Goal: Complete application form

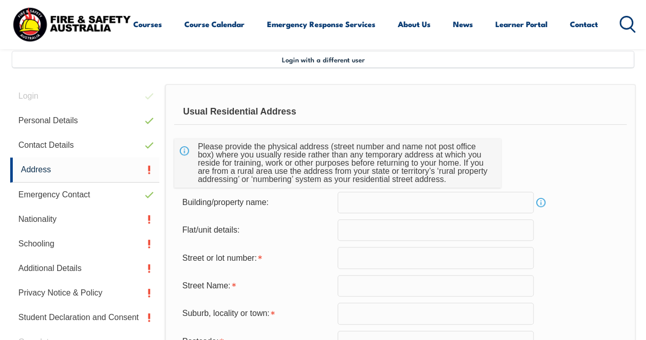
click at [399, 207] on input "text" at bounding box center [436, 202] width 196 height 21
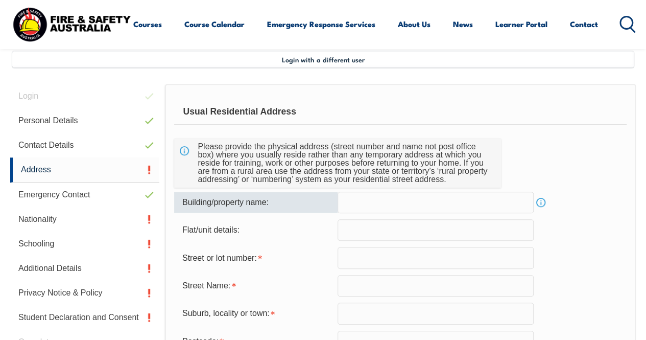
click at [380, 257] on input "text" at bounding box center [436, 257] width 196 height 21
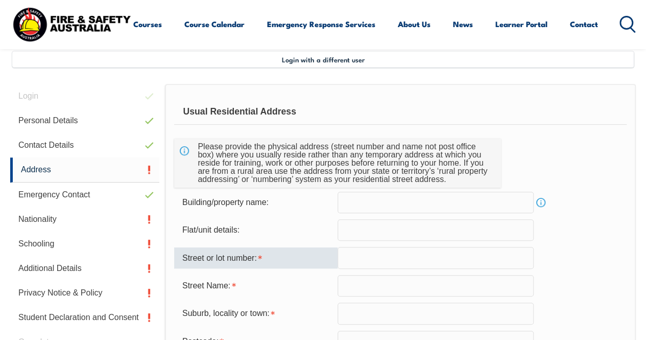
click at [370, 230] on input "text" at bounding box center [436, 229] width 196 height 21
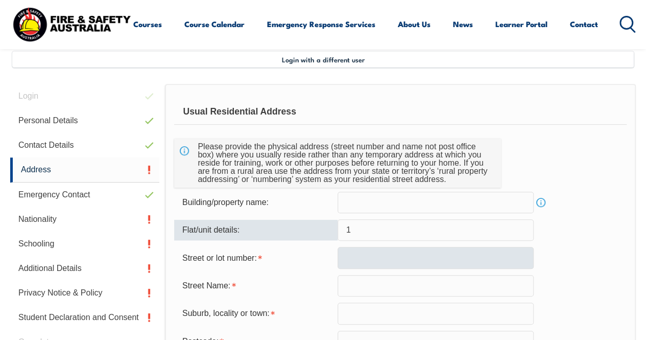
type input "1"
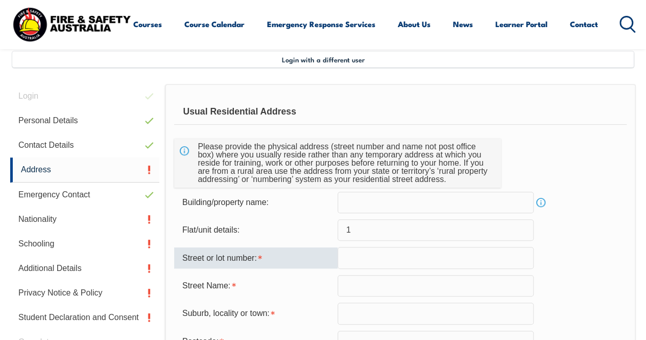
click at [373, 259] on input "text" at bounding box center [436, 257] width 196 height 21
click at [409, 257] on input "[STREET_ADDRESS]" at bounding box center [436, 257] width 196 height 21
drag, startPoint x: 430, startPoint y: 254, endPoint x: 364, endPoint y: 254, distance: 65.9
click at [364, 254] on input "[STREET_ADDRESS]" at bounding box center [436, 257] width 196 height 21
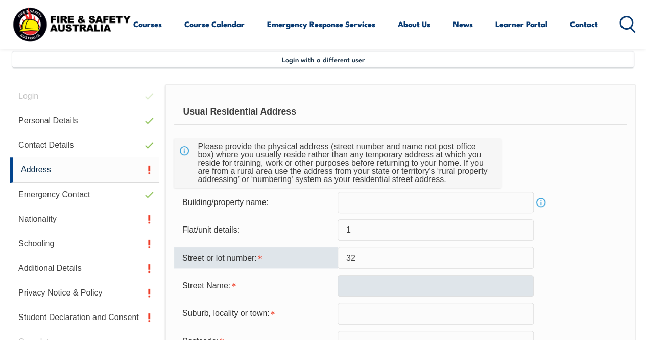
type input "32"
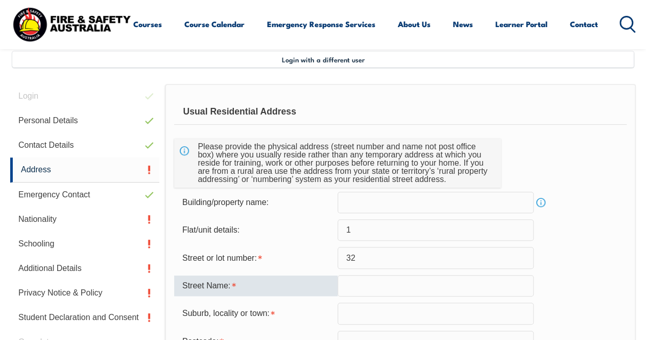
click at [407, 293] on input "text" at bounding box center [436, 285] width 196 height 21
type input "blamey street"
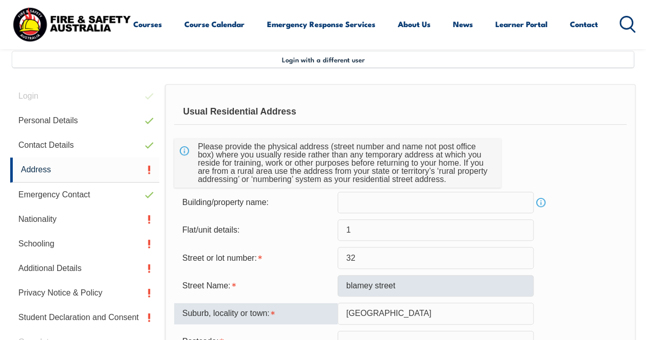
type input "[GEOGRAPHIC_DATA]"
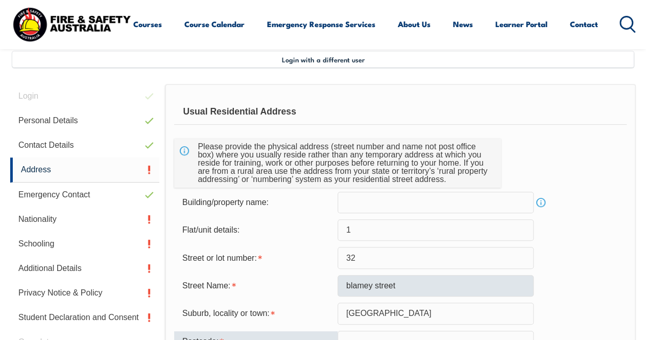
scroll to position [253, 0]
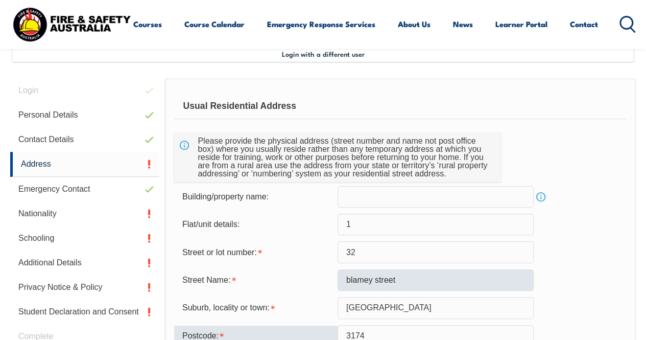
type input "3174"
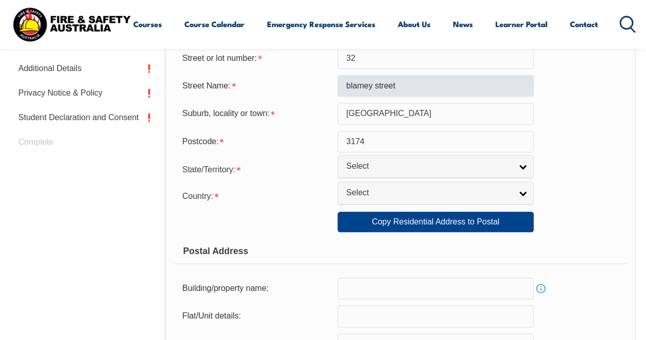
scroll to position [464, 0]
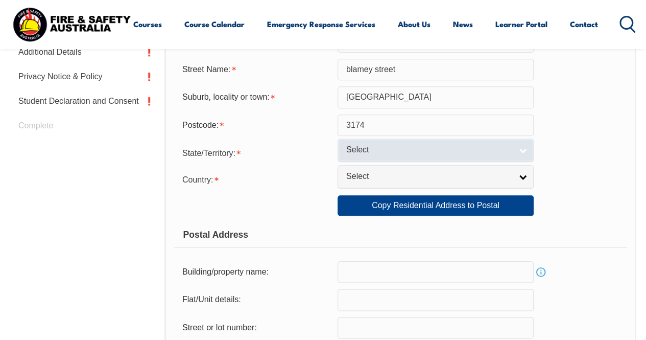
click at [489, 141] on link "Select" at bounding box center [436, 149] width 196 height 23
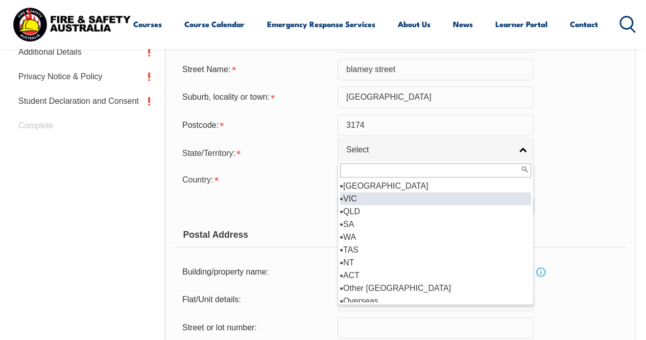
click at [436, 194] on li "VIC" at bounding box center [435, 198] width 191 height 13
select select "VIC"
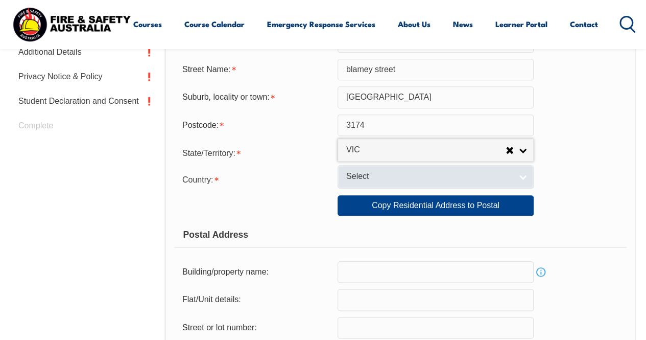
click at [442, 174] on span "Select" at bounding box center [428, 176] width 165 height 11
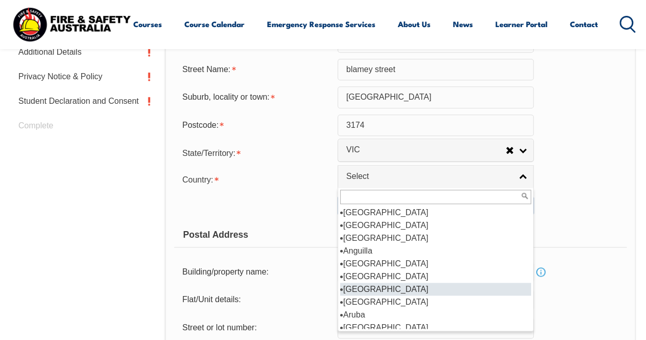
scroll to position [102, 0]
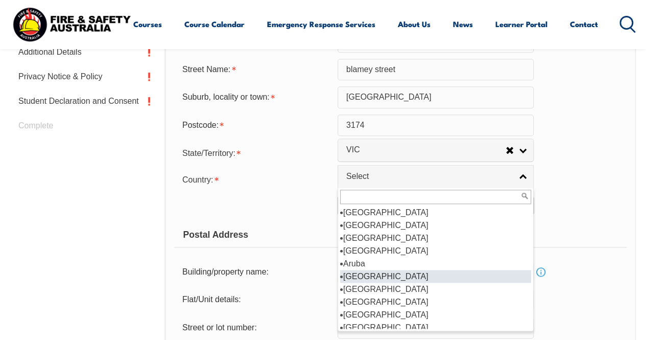
click at [395, 272] on li "[GEOGRAPHIC_DATA]" at bounding box center [435, 276] width 191 height 13
select select "1101"
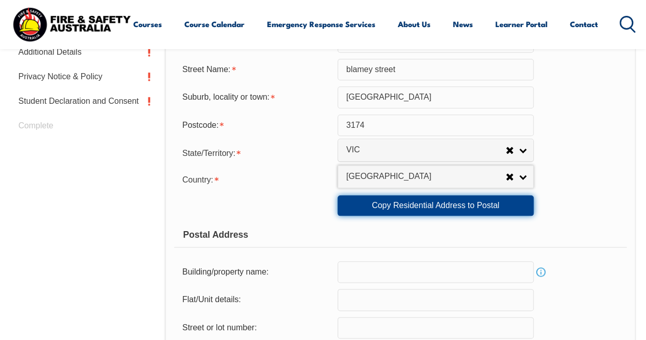
click at [418, 206] on link "Copy Residential Address to Postal" at bounding box center [436, 205] width 196 height 20
type input "1"
type input "32"
type input "blamey street"
type input "[GEOGRAPHIC_DATA]"
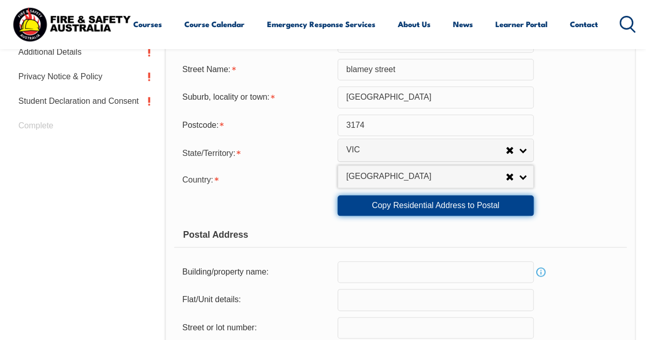
select select "VIC"
type input "3174"
select select "1101"
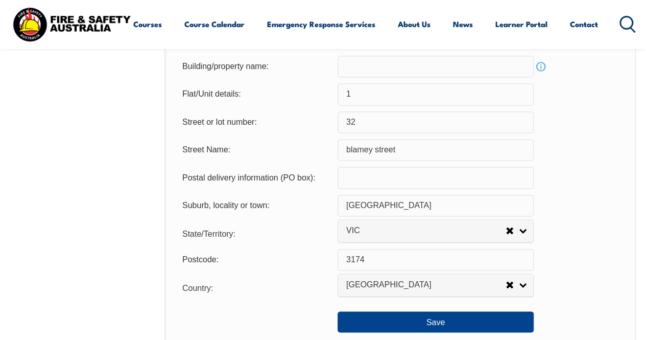
scroll to position [668, 0]
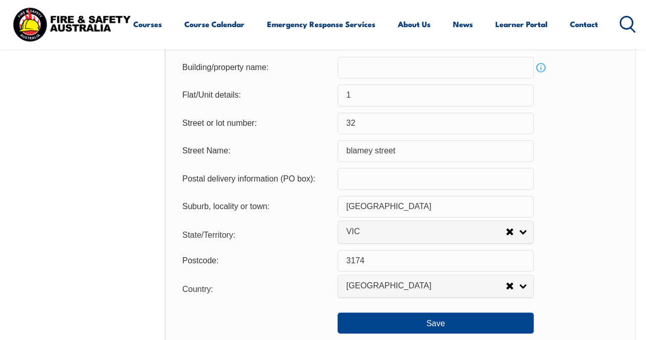
click at [354, 148] on input "blamey street" at bounding box center [436, 150] width 196 height 21
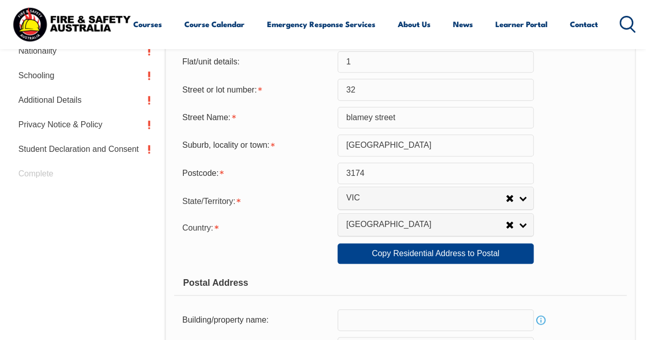
scroll to position [362, 0]
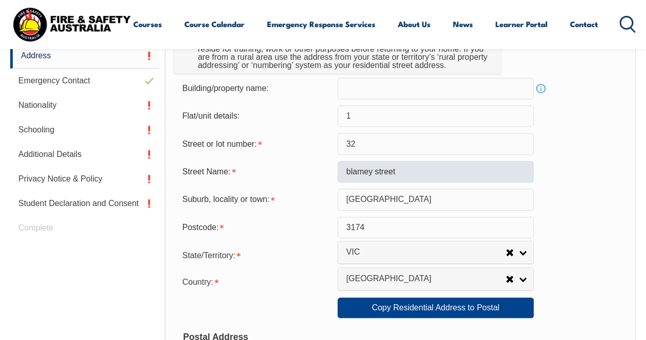
type input "[GEOGRAPHIC_DATA]"
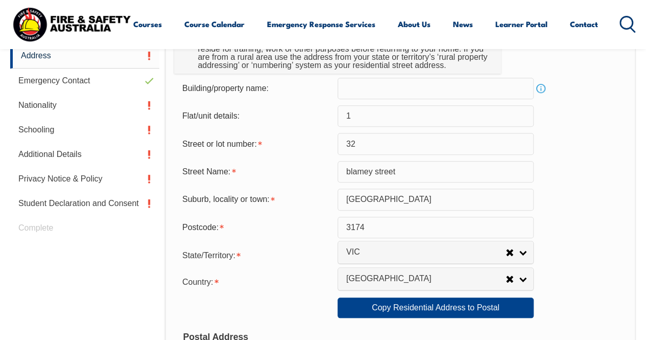
click at [351, 170] on input "blamey street" at bounding box center [436, 171] width 196 height 21
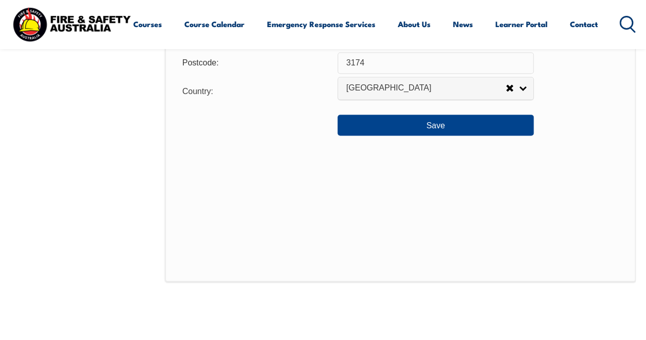
scroll to position [821, 0]
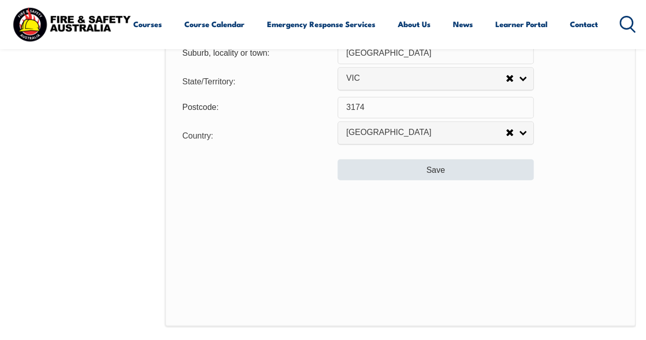
type input "[GEOGRAPHIC_DATA]"
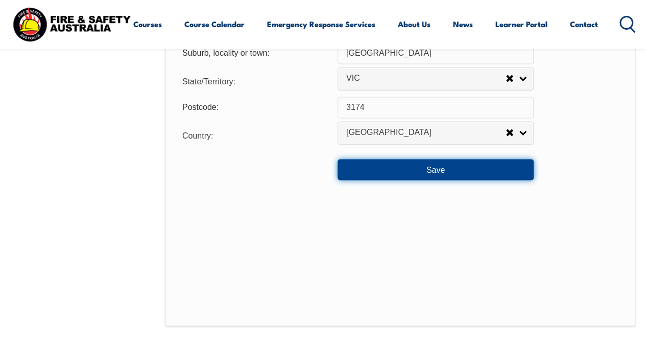
click at [461, 170] on button "Save" at bounding box center [436, 169] width 196 height 20
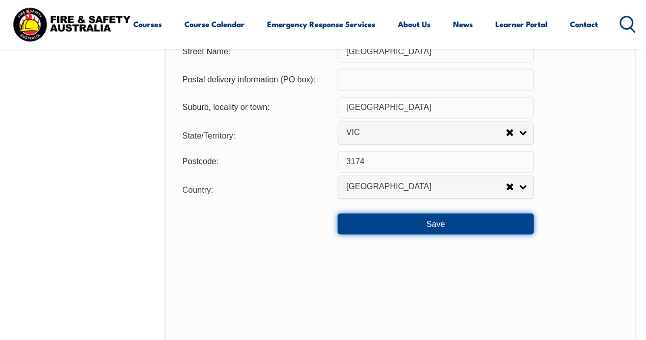
scroll to position [766, 0]
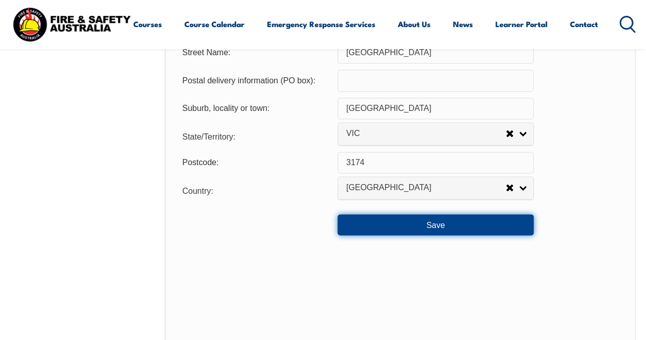
click at [452, 222] on button "Save" at bounding box center [436, 224] width 196 height 20
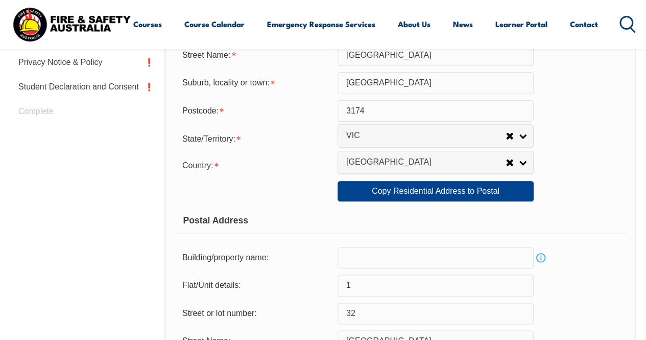
scroll to position [562, 0]
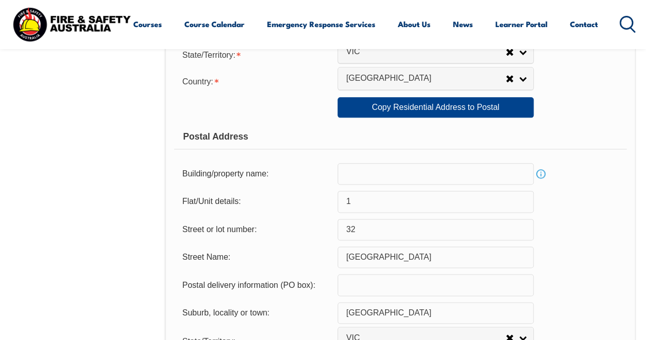
click at [541, 175] on link "Info" at bounding box center [541, 174] width 14 height 14
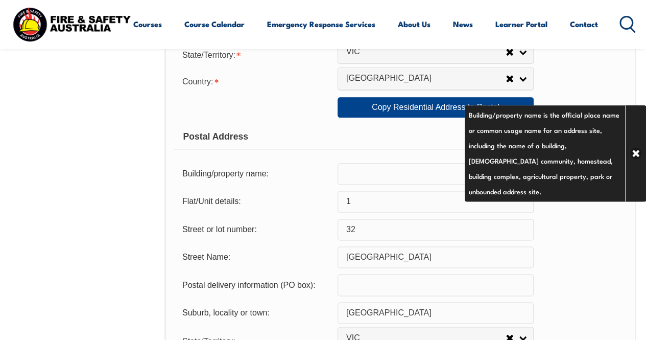
drag, startPoint x: 574, startPoint y: 236, endPoint x: 573, endPoint y: 230, distance: 6.2
click at [574, 236] on div "Street or lot number: 32" at bounding box center [400, 229] width 453 height 21
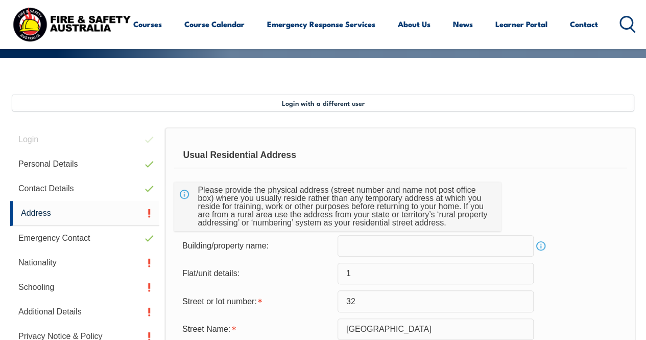
scroll to position [204, 0]
click at [40, 210] on link "Address" at bounding box center [84, 213] width 149 height 25
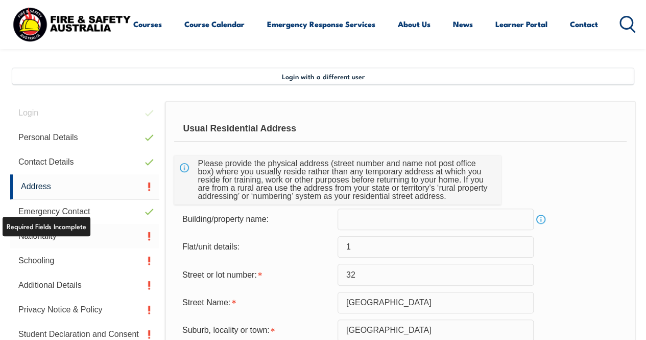
scroll to position [248, 0]
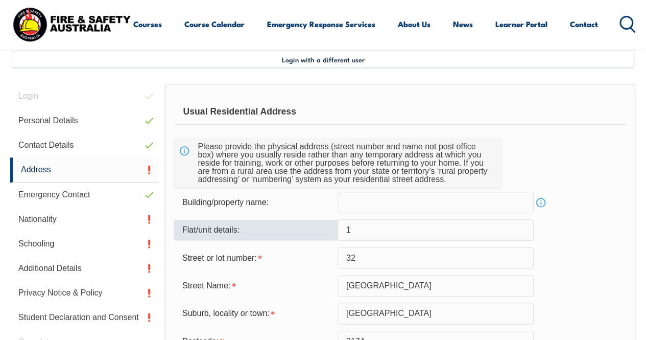
drag, startPoint x: 395, startPoint y: 230, endPoint x: 288, endPoint y: 228, distance: 107.3
click at [288, 228] on div "Flat/unit details: 1" at bounding box center [400, 229] width 453 height 21
click at [364, 224] on input "text" at bounding box center [436, 229] width 196 height 21
type input "1"
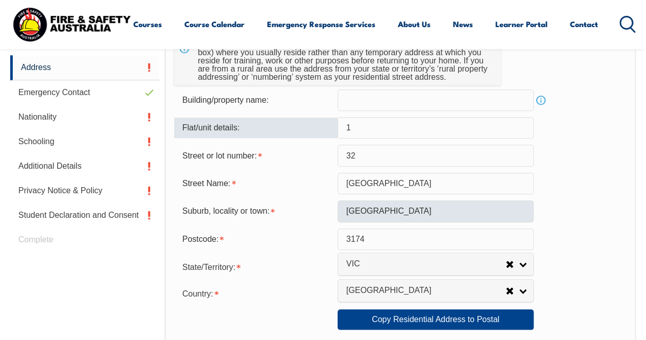
scroll to position [452, 0]
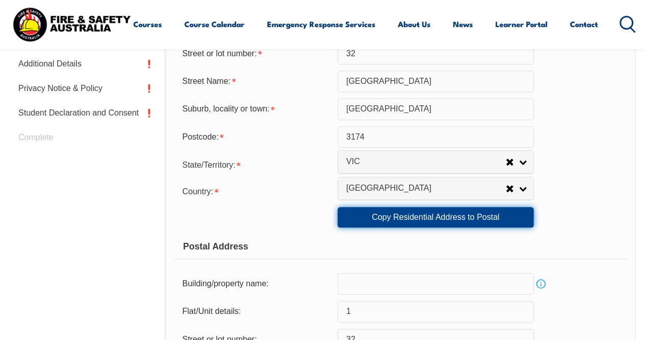
click at [438, 213] on link "Copy Residential Address to Postal" at bounding box center [436, 217] width 196 height 20
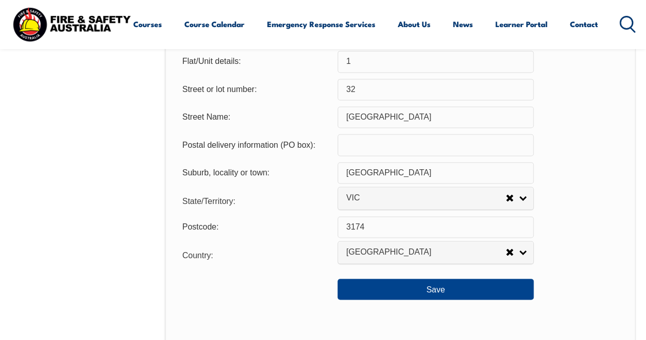
scroll to position [707, 0]
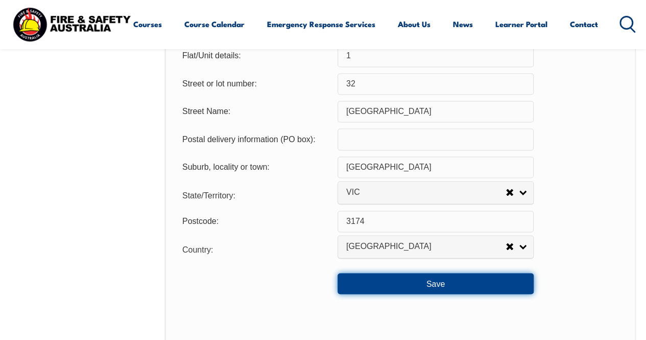
click at [449, 281] on button "Save" at bounding box center [436, 283] width 196 height 20
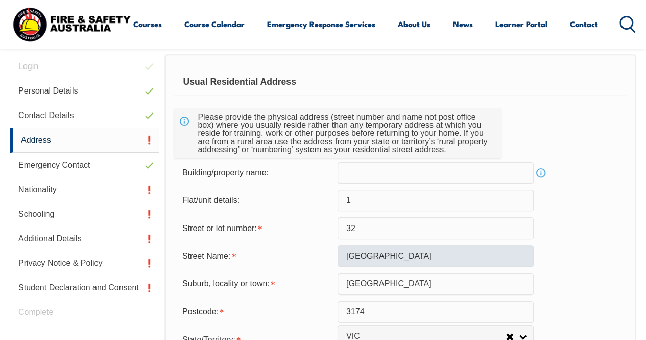
scroll to position [299, 0]
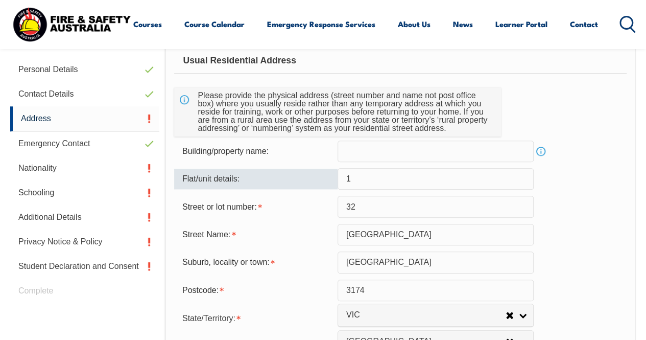
click at [364, 181] on input "1" at bounding box center [436, 178] width 196 height 21
click at [345, 204] on input "32" at bounding box center [436, 206] width 196 height 21
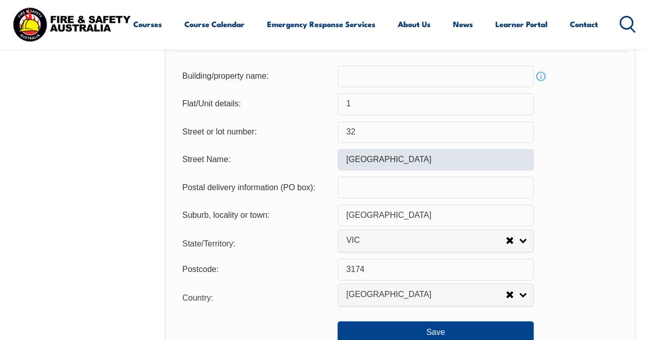
scroll to position [605, 0]
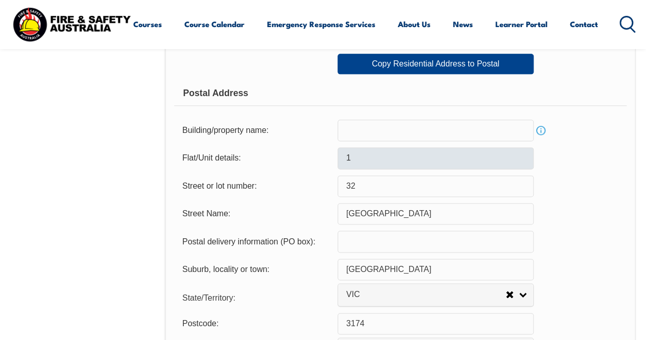
type input "1/32"
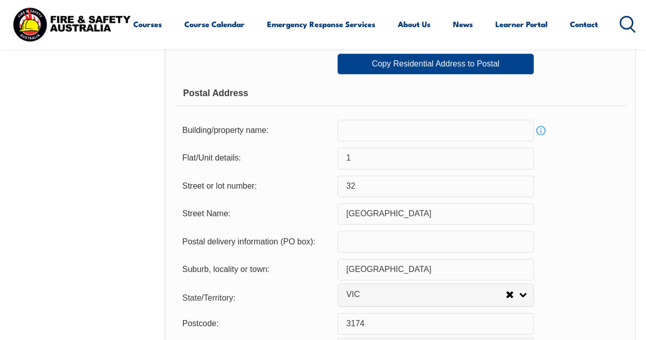
click at [374, 152] on input "1" at bounding box center [436, 157] width 196 height 21
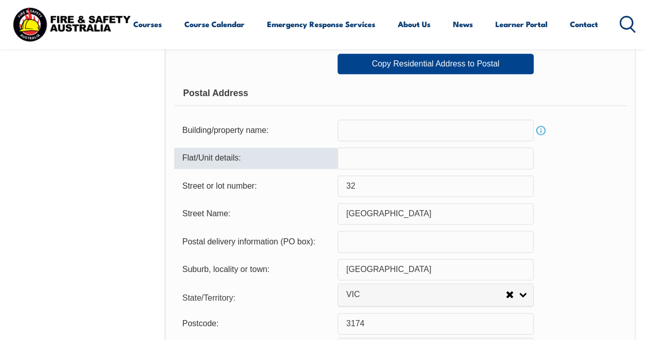
click at [346, 185] on input "32" at bounding box center [436, 185] width 196 height 21
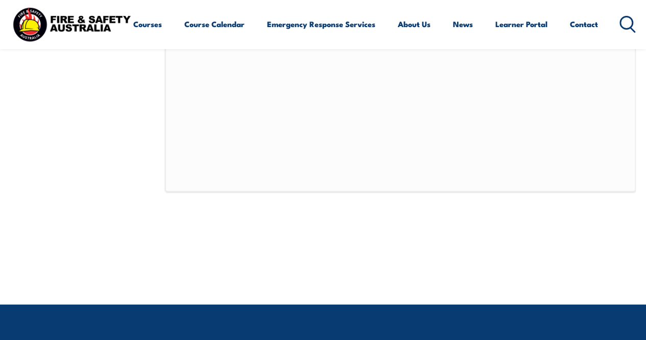
scroll to position [912, 0]
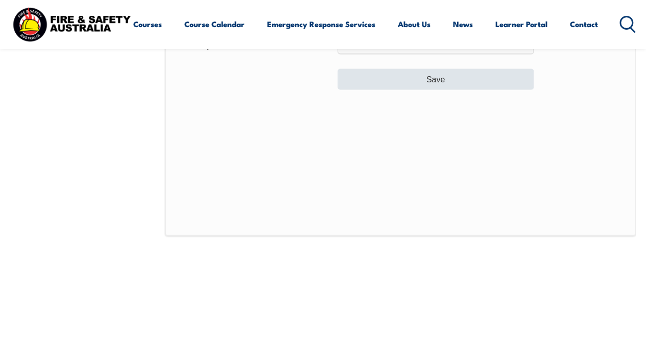
type input "1/32"
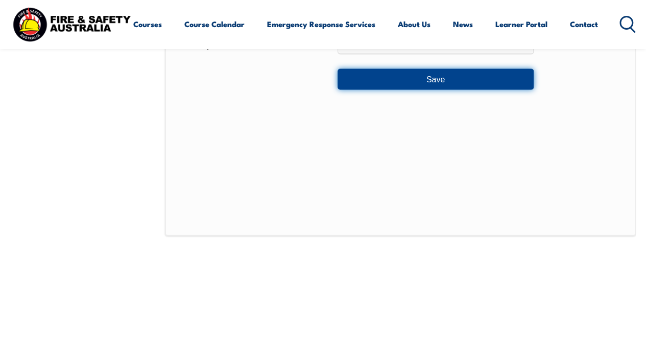
click at [449, 85] on button "Save" at bounding box center [436, 78] width 196 height 20
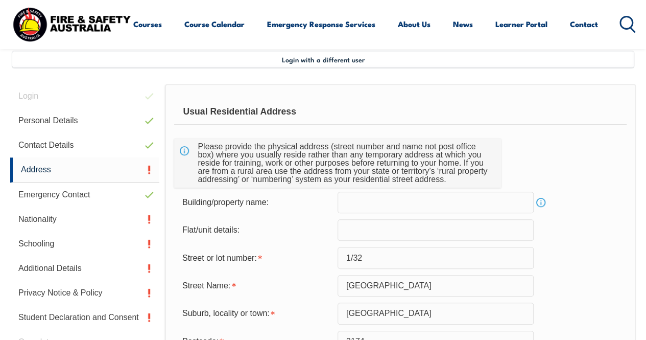
scroll to position [299, 0]
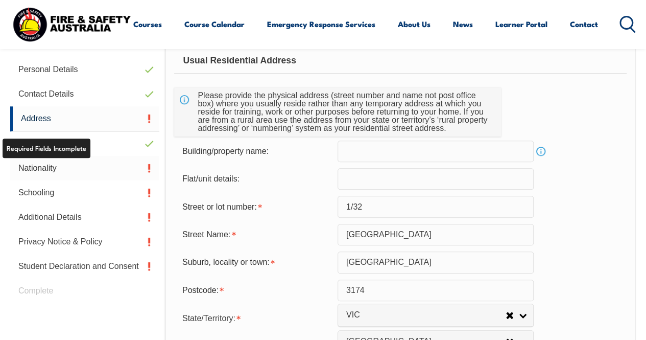
click at [34, 168] on link "Nationality" at bounding box center [84, 168] width 149 height 25
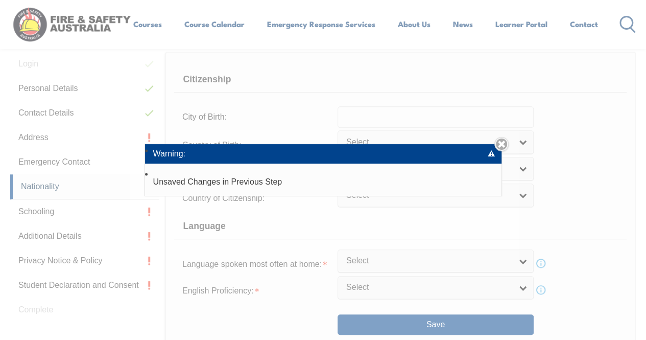
scroll to position [247, 0]
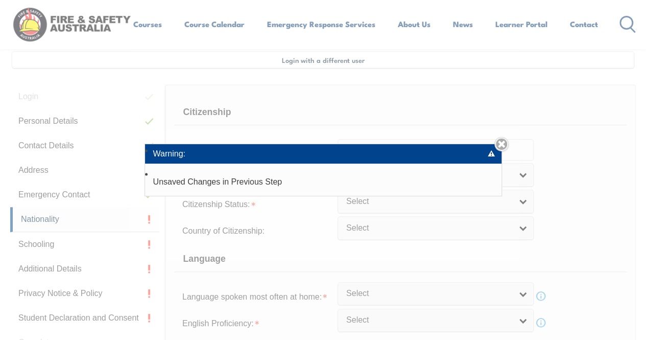
click at [596, 243] on div "Warning: Unsaved Changes in Previous Step Close" at bounding box center [323, 170] width 646 height 340
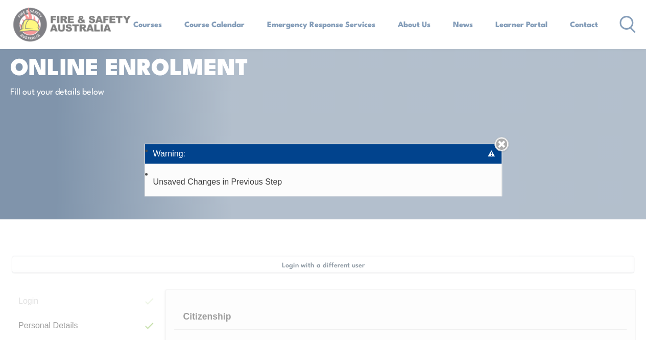
scroll to position [94, 0]
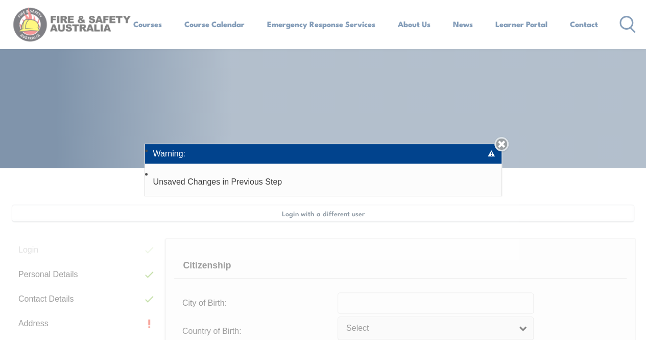
click at [503, 143] on link "Close" at bounding box center [501, 144] width 14 height 14
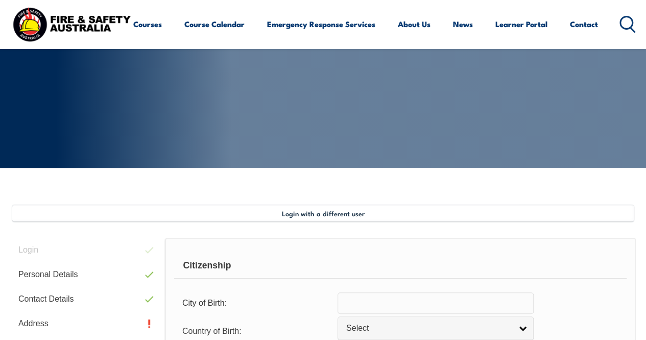
scroll to position [247, 0]
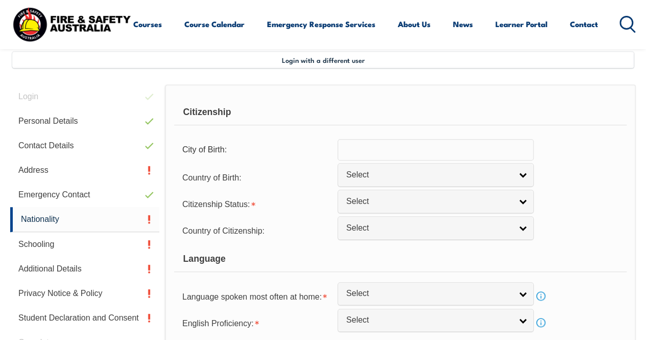
click at [392, 152] on input "text" at bounding box center [436, 149] width 196 height 21
click at [603, 162] on form "Citizenship City of Birth: Country of Birth: [GEOGRAPHIC_DATA] ([DEMOGRAPHIC_DA…" at bounding box center [400, 234] width 453 height 268
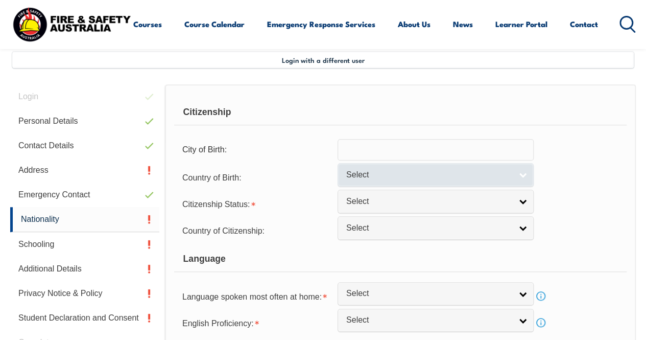
click at [486, 171] on span "Select" at bounding box center [428, 175] width 165 height 11
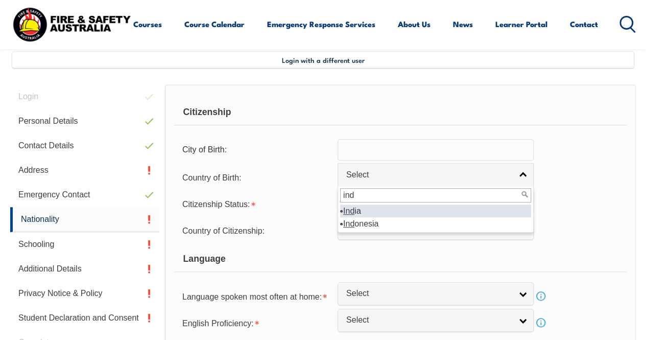
type input "ind"
click at [428, 207] on li "Ind ia" at bounding box center [435, 210] width 191 height 13
select select "7103"
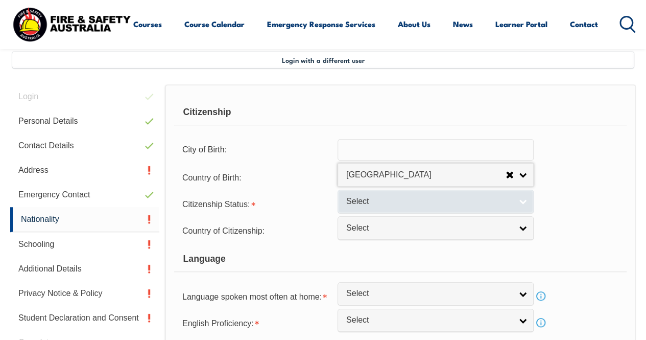
click at [399, 201] on span "Select" at bounding box center [428, 201] width 165 height 11
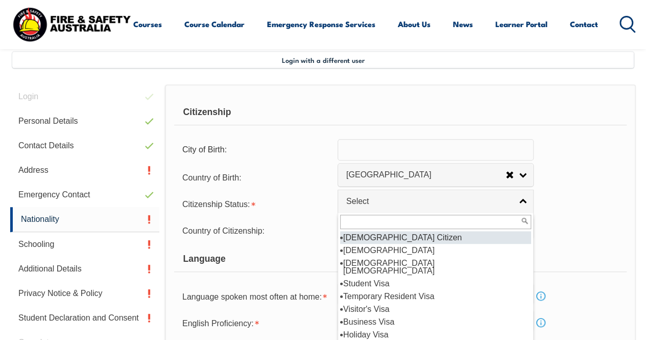
click at [397, 234] on li "[DEMOGRAPHIC_DATA] Citizen" at bounding box center [435, 237] width 191 height 13
select select "1"
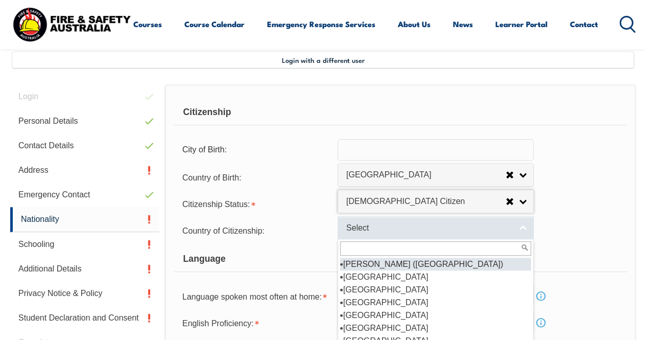
click at [383, 224] on span "Select" at bounding box center [428, 228] width 165 height 11
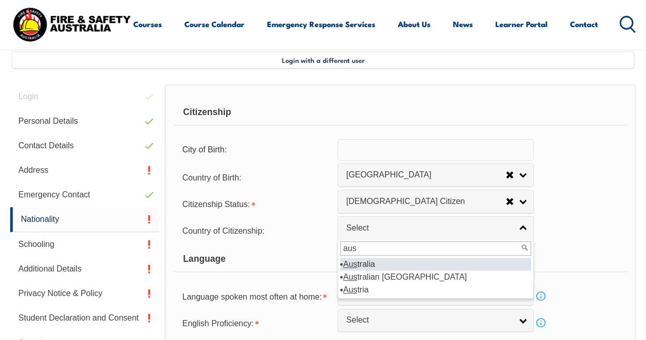
type input "aus"
click at [360, 261] on li "Aus tralia" at bounding box center [435, 263] width 191 height 13
select select "1101"
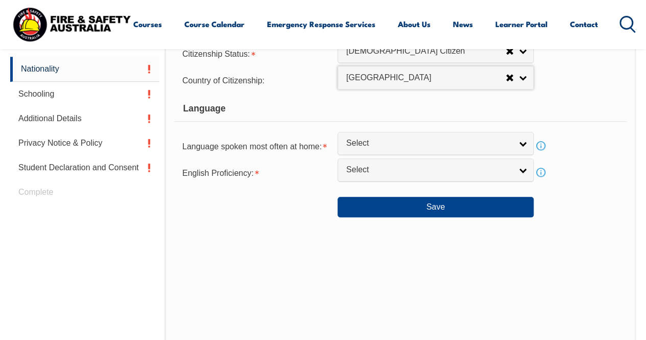
scroll to position [400, 0]
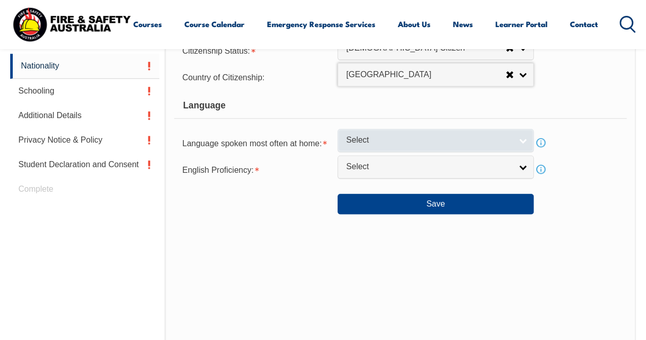
click at [427, 139] on span "Select" at bounding box center [428, 140] width 165 height 11
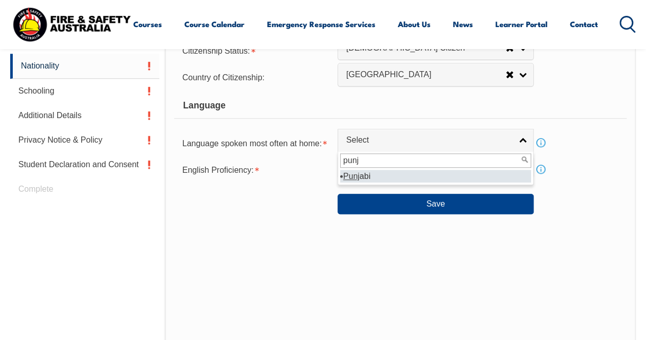
type input "punj"
click at [362, 174] on li "[PERSON_NAME]" at bounding box center [435, 176] width 191 height 13
select select "5207"
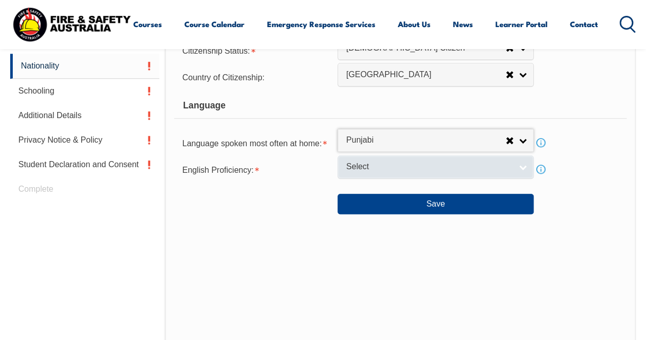
click at [399, 159] on link "Select" at bounding box center [436, 166] width 196 height 23
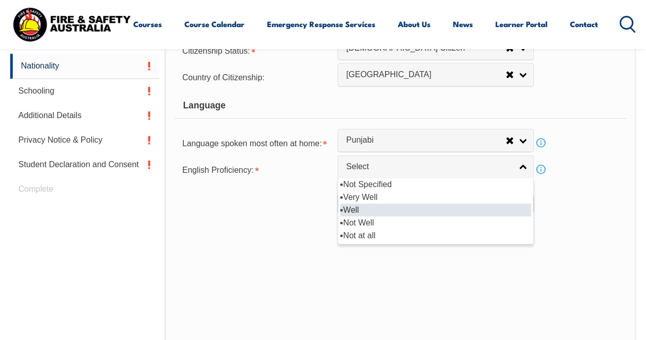
click at [384, 209] on li "Well" at bounding box center [435, 209] width 191 height 13
select select "2"
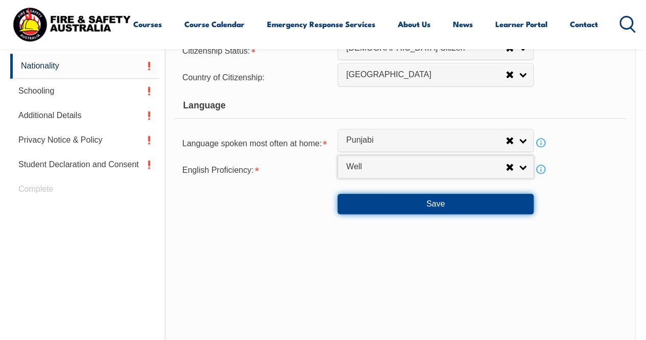
click at [454, 202] on button "Save" at bounding box center [436, 204] width 196 height 20
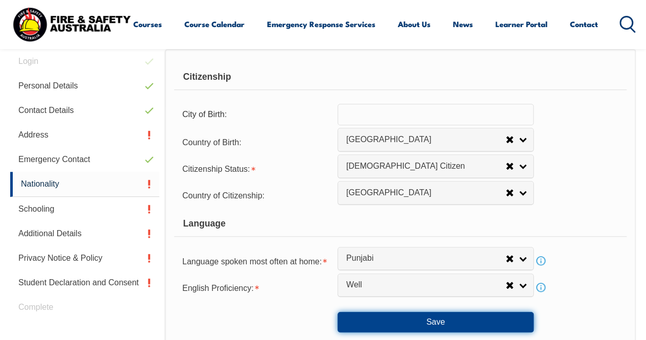
scroll to position [298, 0]
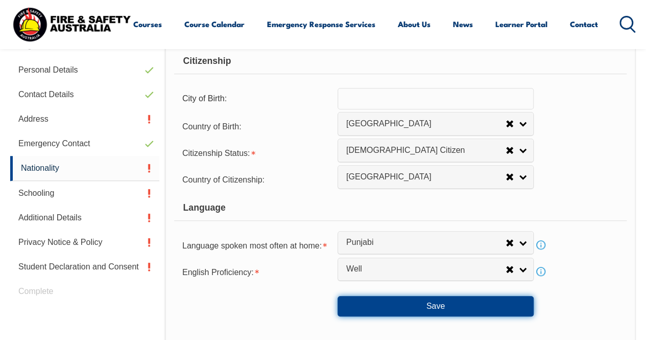
click at [458, 300] on button "Save" at bounding box center [436, 306] width 196 height 20
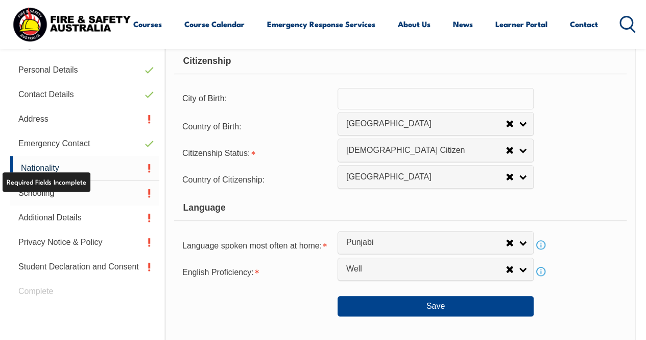
click at [48, 192] on link "Schooling" at bounding box center [84, 193] width 149 height 25
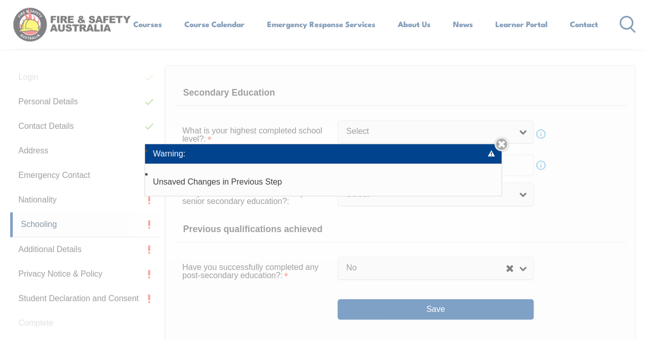
scroll to position [248, 0]
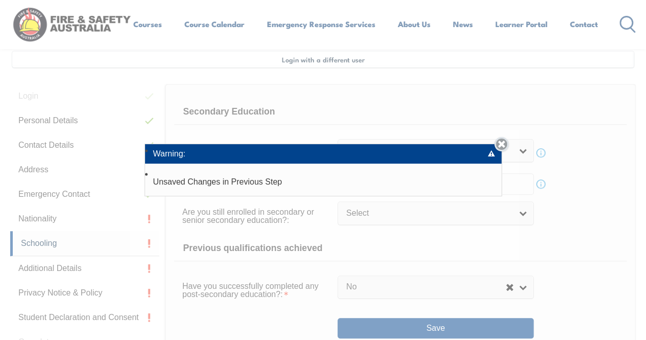
click at [503, 143] on link "Close" at bounding box center [501, 144] width 14 height 14
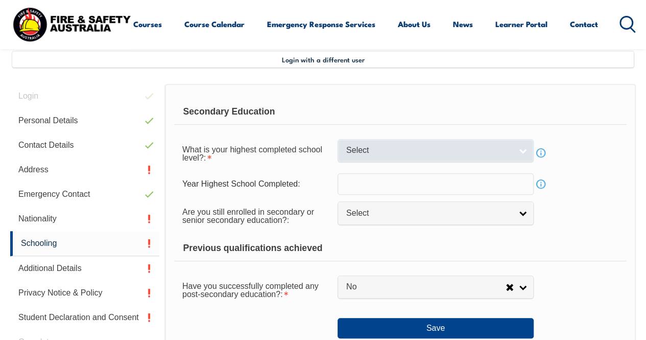
click at [412, 145] on span "Select" at bounding box center [428, 150] width 165 height 11
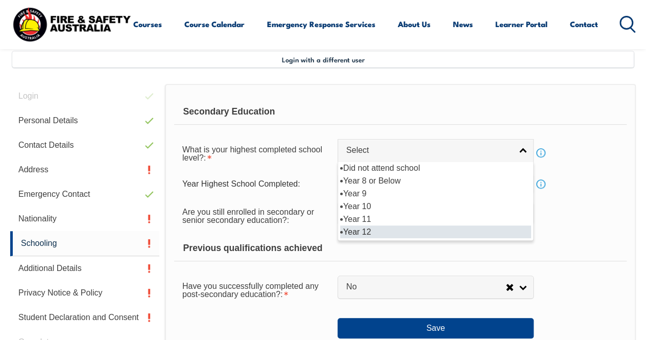
click at [387, 227] on li "Year 12" at bounding box center [435, 231] width 191 height 13
select select "12"
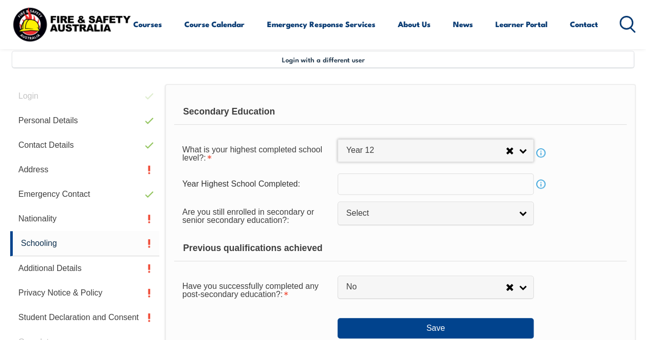
click at [391, 177] on input "text" at bounding box center [436, 183] width 196 height 21
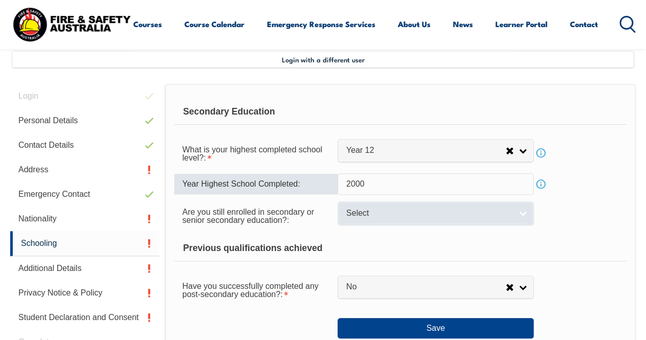
type input "2000"
click at [385, 212] on span "Select" at bounding box center [428, 213] width 165 height 11
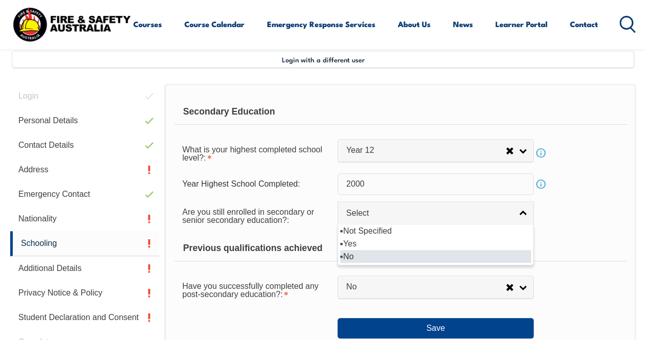
click at [358, 254] on li "No" at bounding box center [435, 256] width 191 height 13
select select "false"
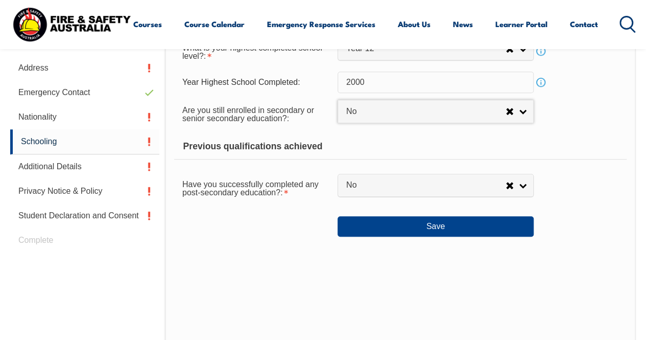
scroll to position [350, 0]
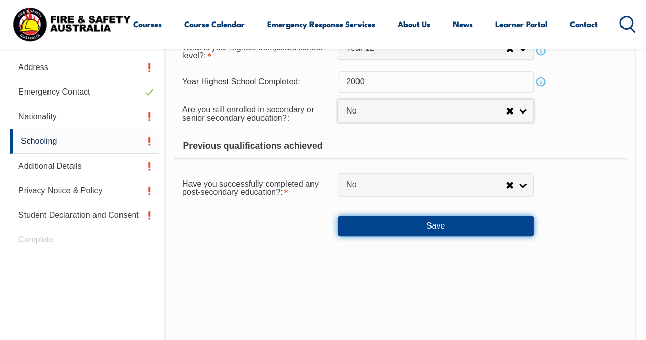
click at [446, 223] on button "Save" at bounding box center [436, 226] width 196 height 20
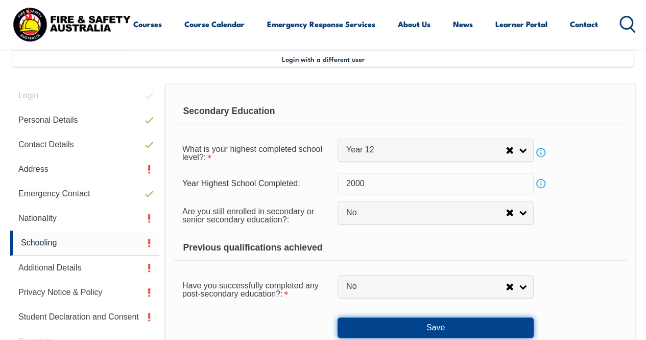
scroll to position [248, 0]
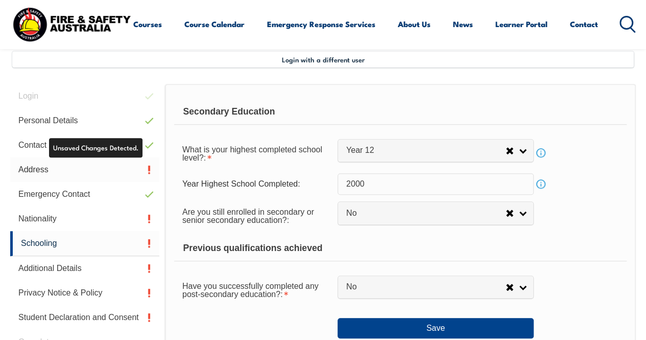
click at [39, 167] on link "Address" at bounding box center [84, 169] width 149 height 25
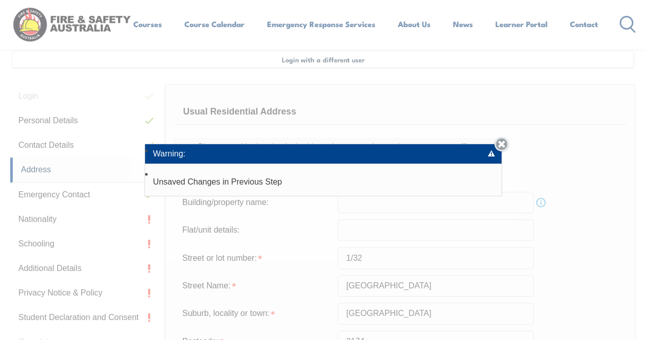
click at [506, 143] on link "Close" at bounding box center [501, 144] width 14 height 14
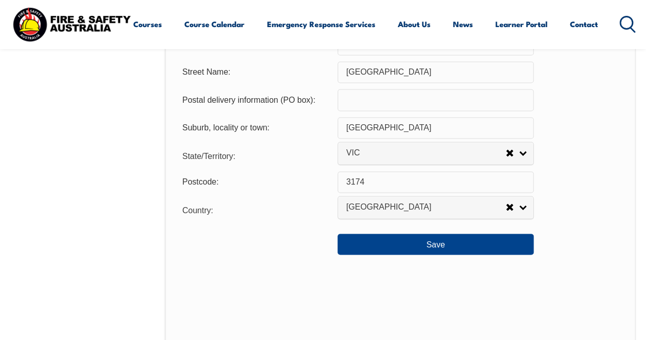
scroll to position [766, 0]
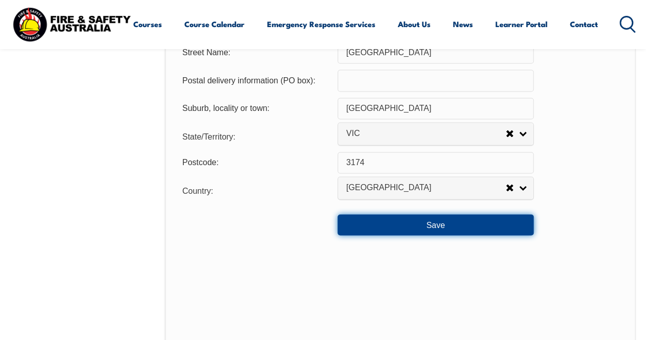
click at [438, 228] on button "Save" at bounding box center [436, 224] width 196 height 20
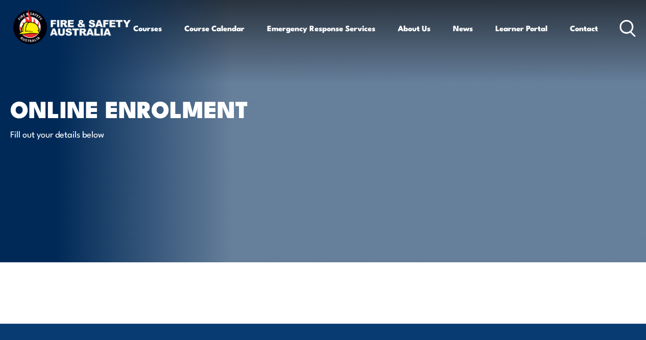
click at [48, 136] on p "Fill out your details below" at bounding box center [103, 134] width 186 height 12
click at [134, 109] on h1 "Online Enrolment" at bounding box center [136, 108] width 252 height 20
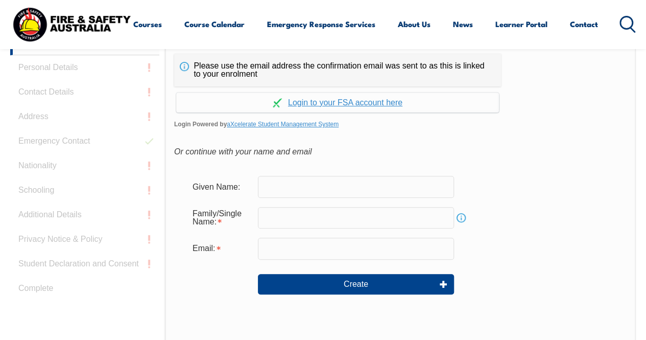
scroll to position [258, 0]
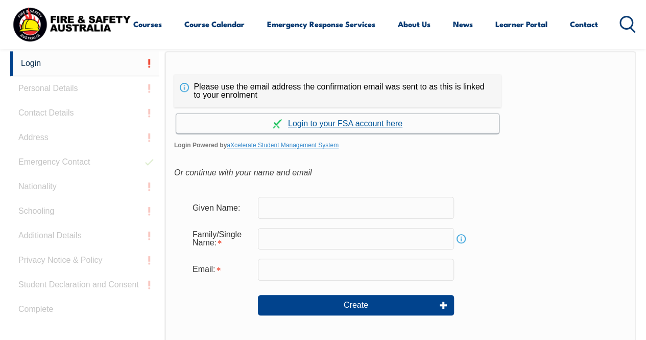
click at [368, 122] on link "Continue with aXcelerate" at bounding box center [337, 123] width 323 height 20
click at [297, 143] on link "aXcelerate Student Management System" at bounding box center [283, 144] width 112 height 7
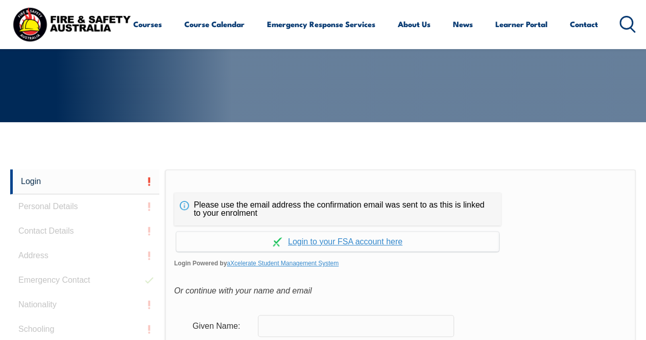
scroll to position [257, 0]
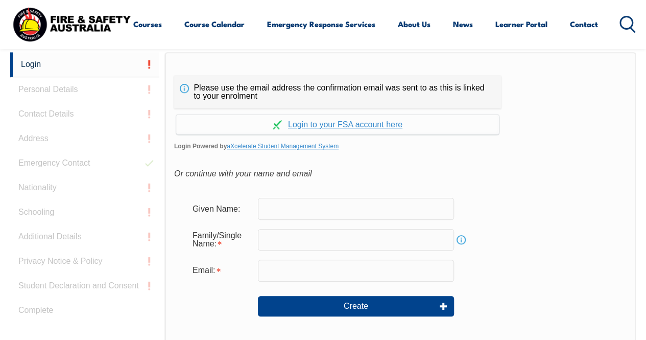
click at [305, 208] on input "text" at bounding box center [356, 208] width 196 height 21
type input "mandeep"
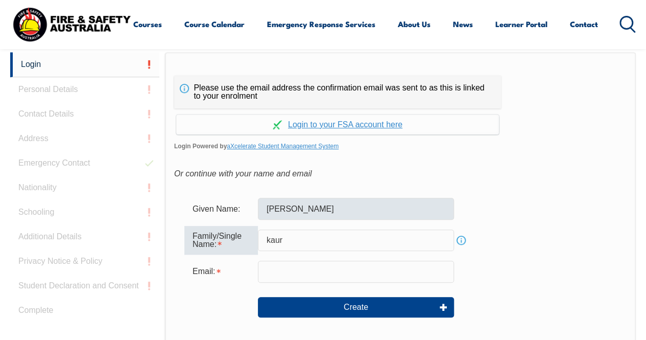
type input "kaur"
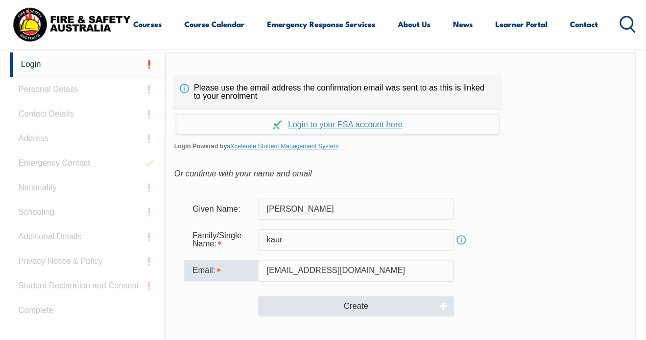
type input "manumandip@ymail.com"
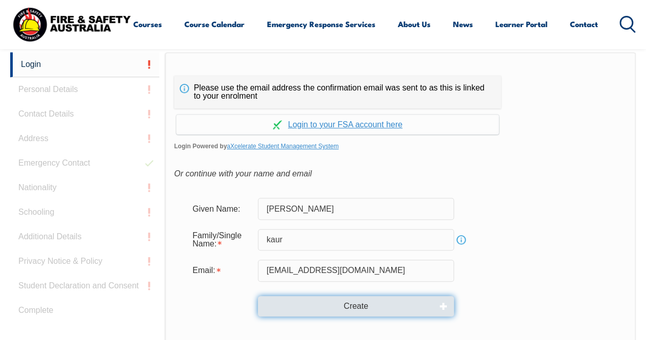
click at [368, 301] on button "Create" at bounding box center [356, 306] width 196 height 20
